Goal: Information Seeking & Learning: Learn about a topic

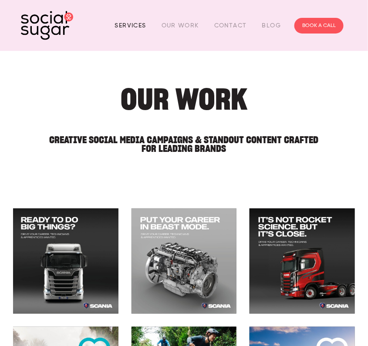
click at [134, 27] on link "Services" at bounding box center [130, 25] width 31 height 13
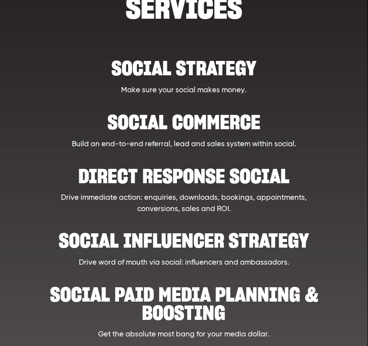
scroll to position [131, 0]
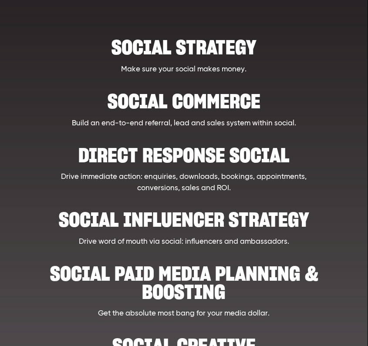
click at [170, 45] on h2 "Social strategy" at bounding box center [184, 43] width 281 height 27
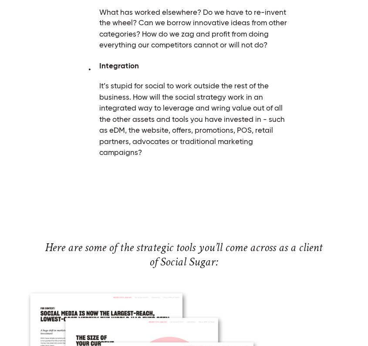
scroll to position [1131, 0]
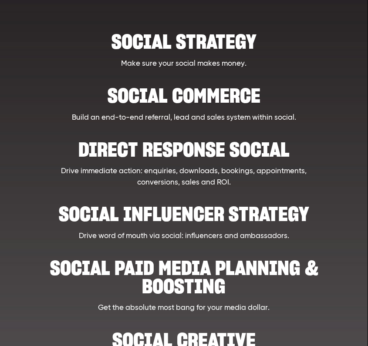
click at [187, 148] on h2 "Direct Response Social" at bounding box center [184, 145] width 281 height 27
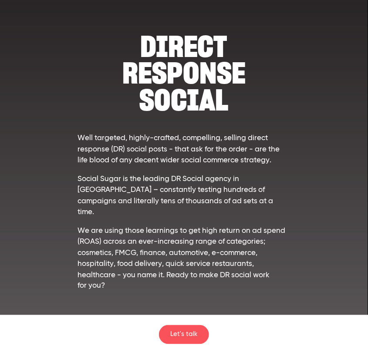
scroll to position [131, 0]
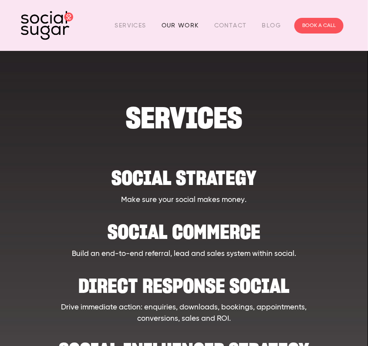
click at [183, 27] on link "Our Work" at bounding box center [179, 25] width 37 height 13
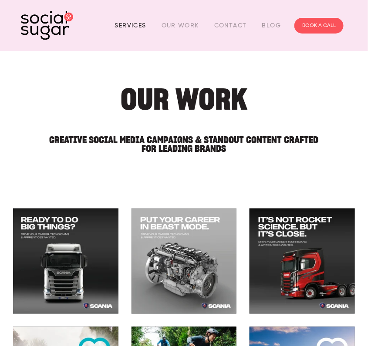
click at [125, 24] on link "Services" at bounding box center [130, 25] width 31 height 13
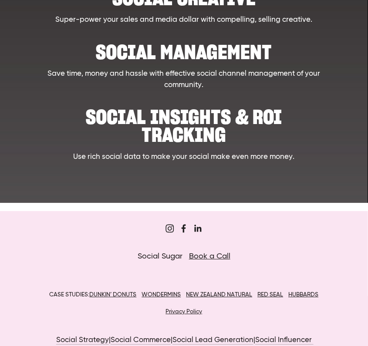
scroll to position [502, 0]
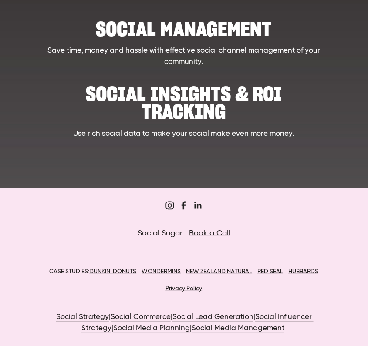
click at [121, 270] on u "DUNKIN’ DONUTS" at bounding box center [112, 271] width 47 height 6
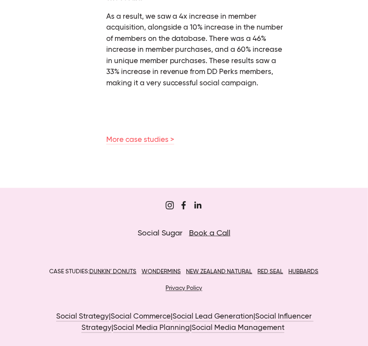
scroll to position [742, 0]
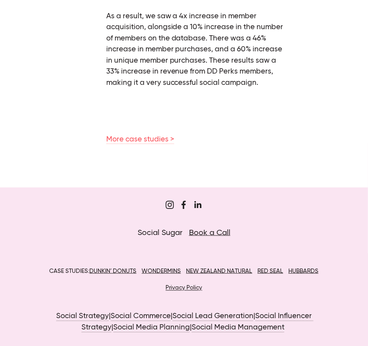
click at [232, 271] on u "NEW ZEALAND NATURAL" at bounding box center [219, 271] width 66 height 6
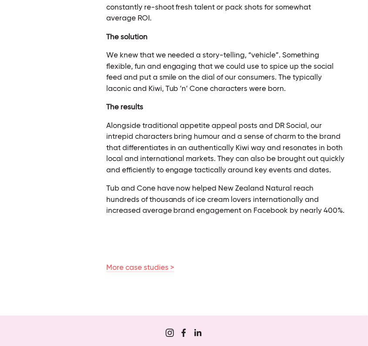
scroll to position [696, 0]
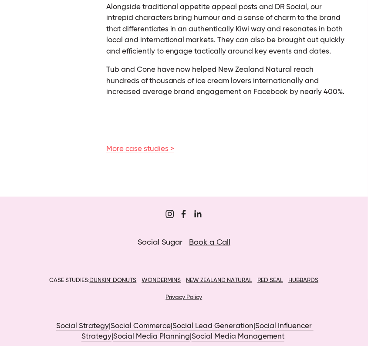
click at [271, 280] on u "RED SEAL" at bounding box center [270, 280] width 26 height 6
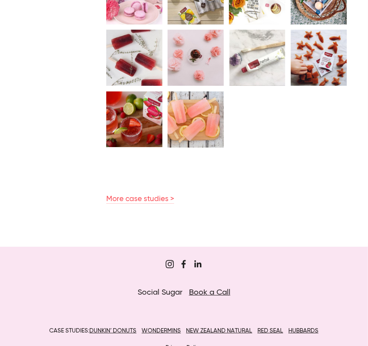
scroll to position [591, 0]
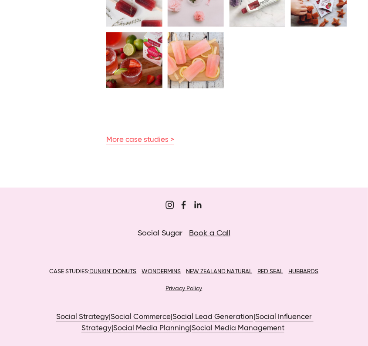
click at [308, 268] on u "HUBBARDS" at bounding box center [303, 271] width 30 height 6
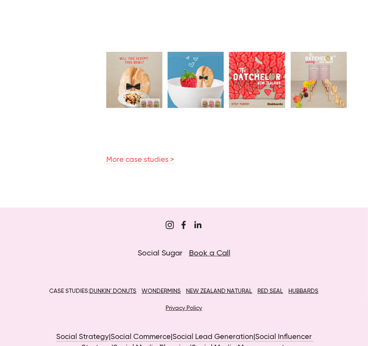
scroll to position [592, 0]
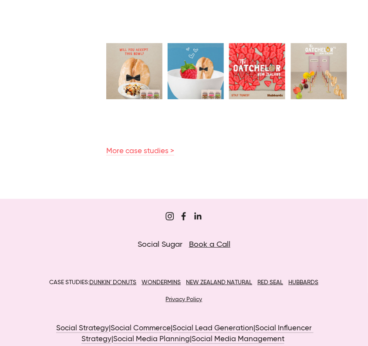
click at [162, 279] on u "WONDERMINS" at bounding box center [160, 282] width 39 height 6
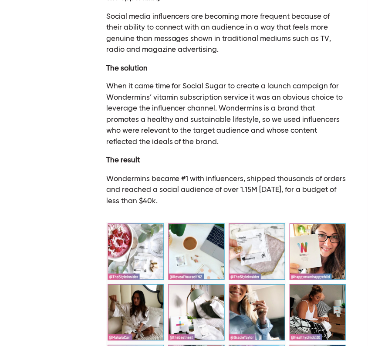
scroll to position [261, 0]
